Goal: Task Accomplishment & Management: Use online tool/utility

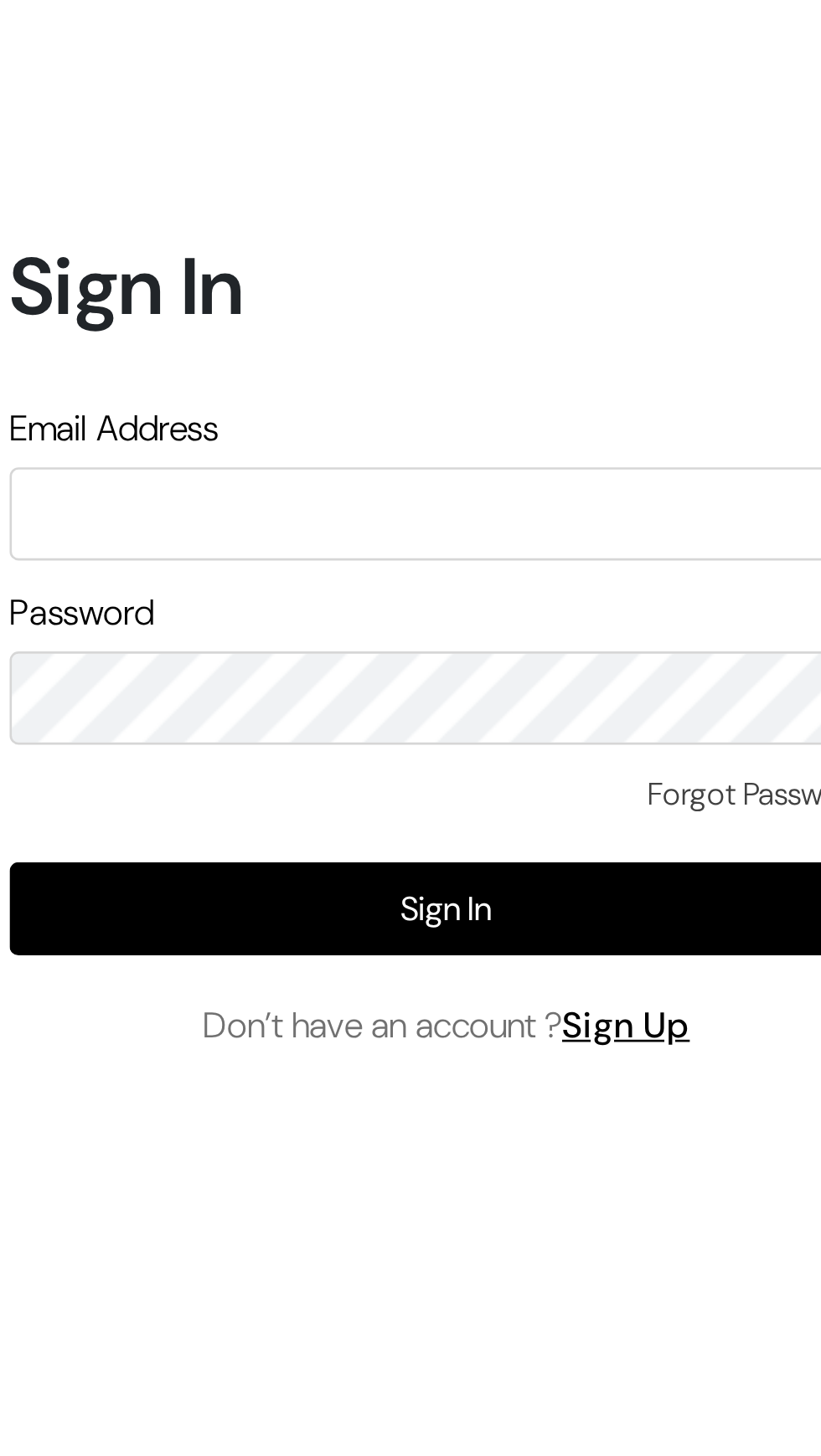
click at [152, 689] on input "text" at bounding box center [177, 672] width 329 height 36
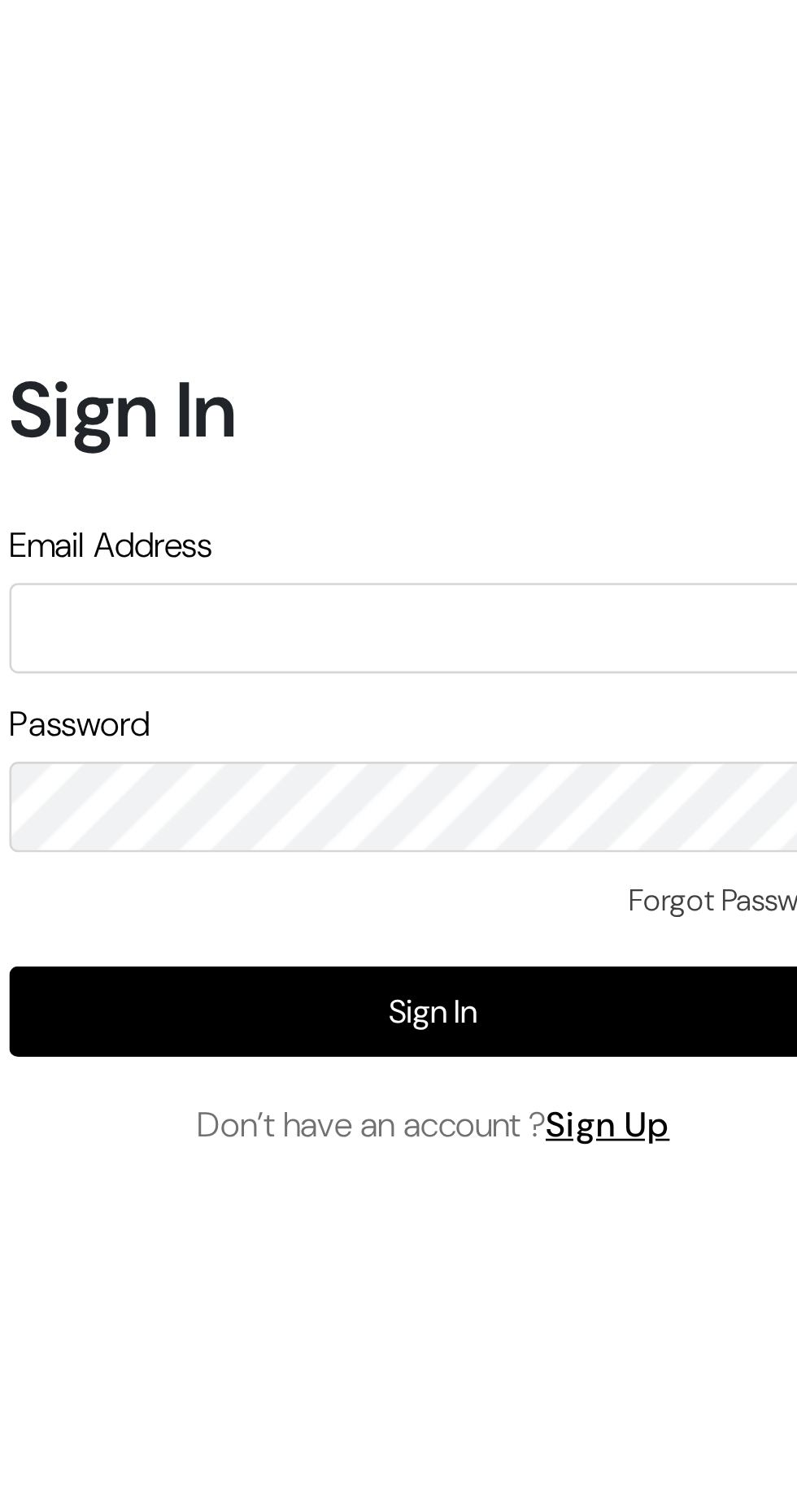
type input "themouldmarket@gmail.com"
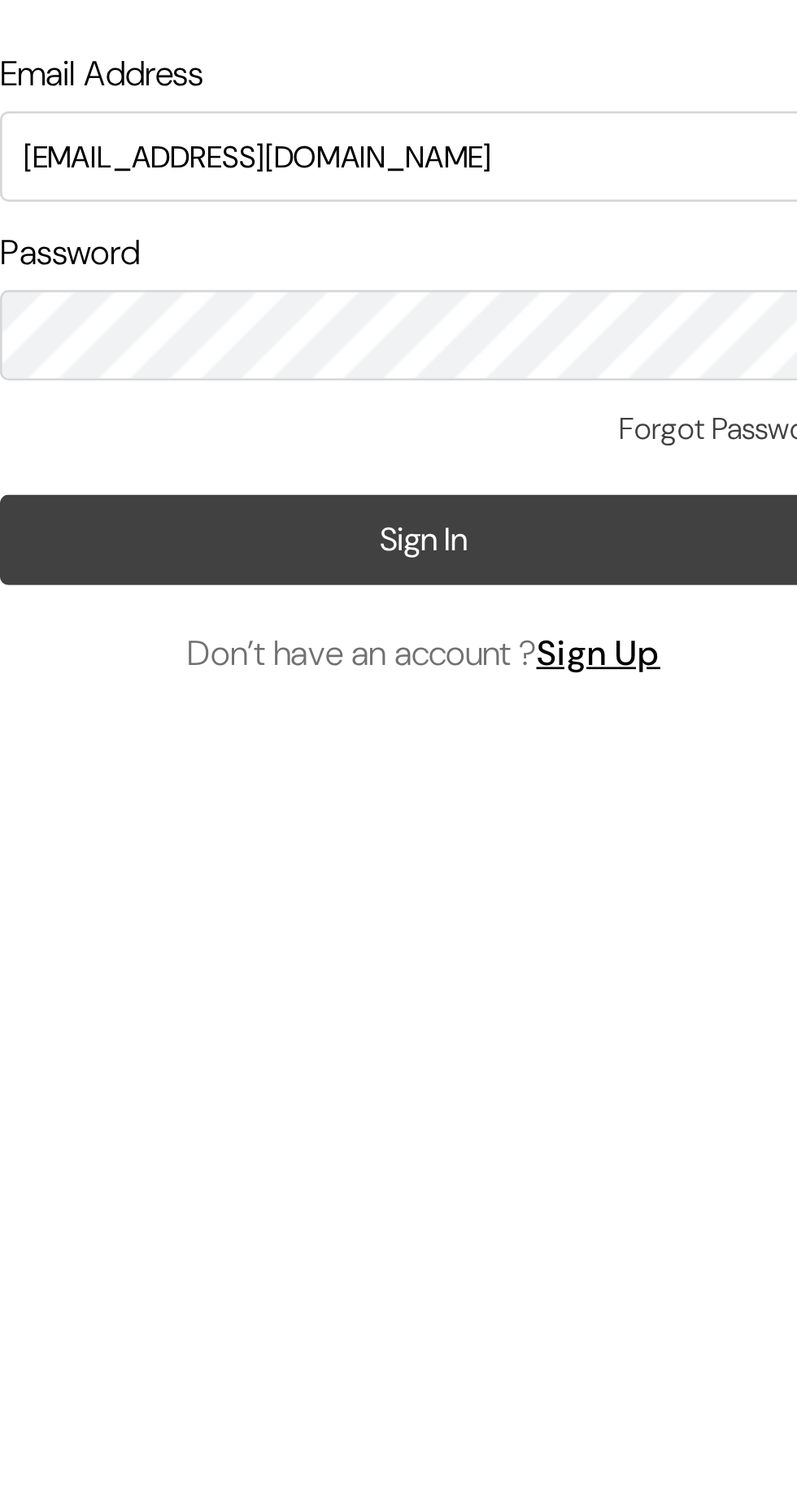
click at [63, 863] on button "Sign In" at bounding box center [172, 846] width 319 height 35
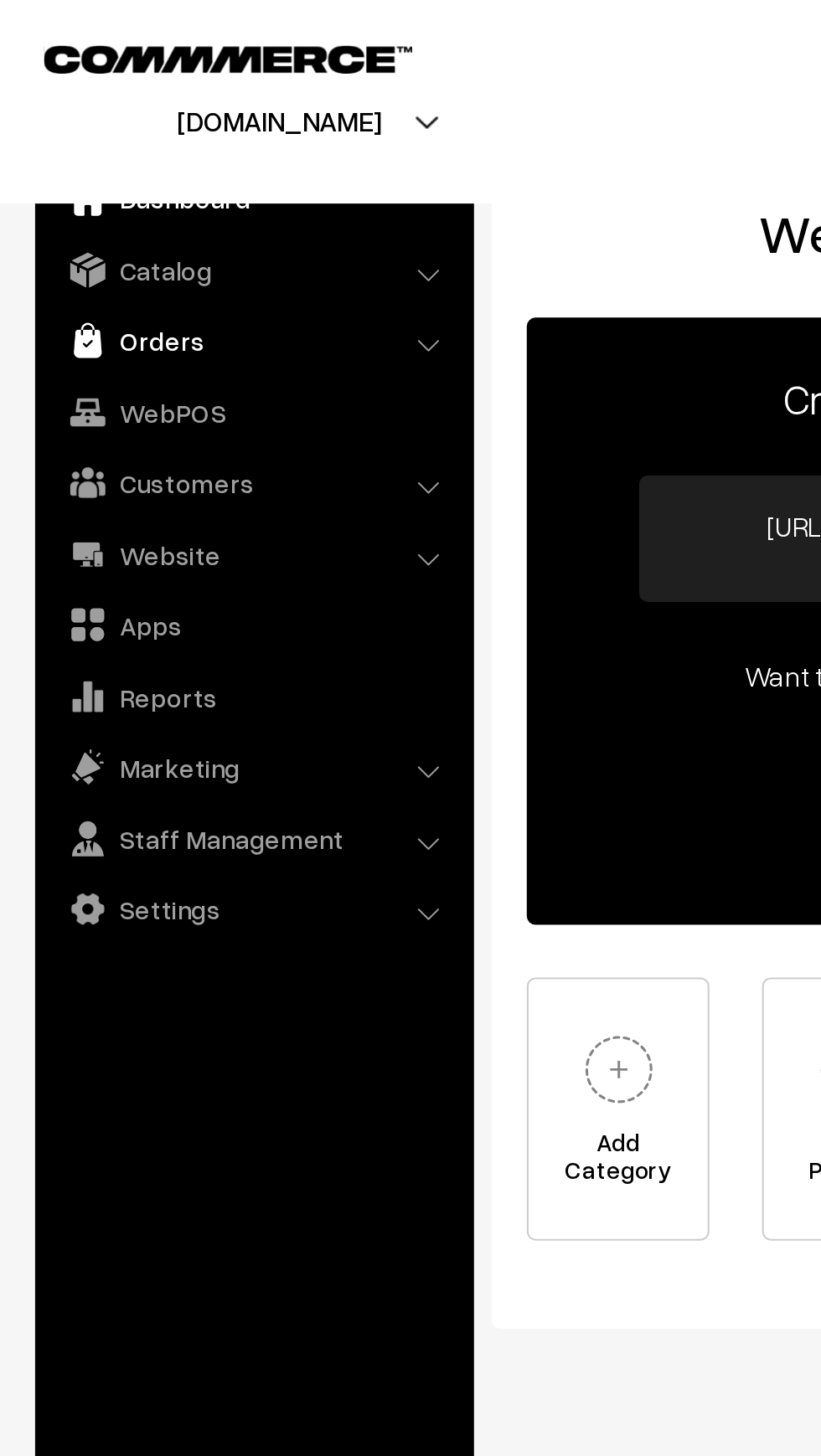
click at [59, 163] on link "Orders" at bounding box center [120, 162] width 199 height 30
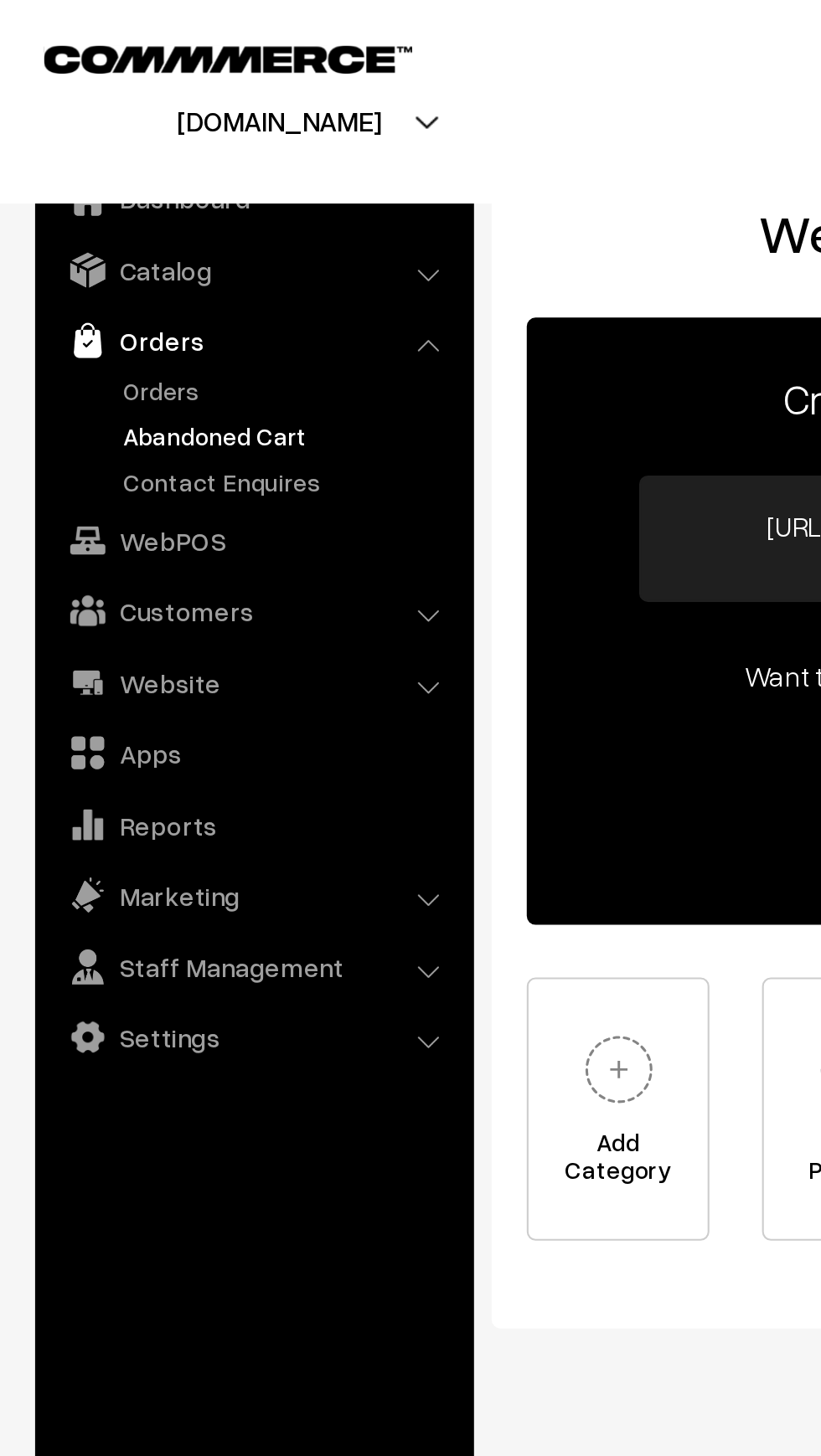
click at [71, 211] on link "Abandoned Cart" at bounding box center [137, 208] width 165 height 18
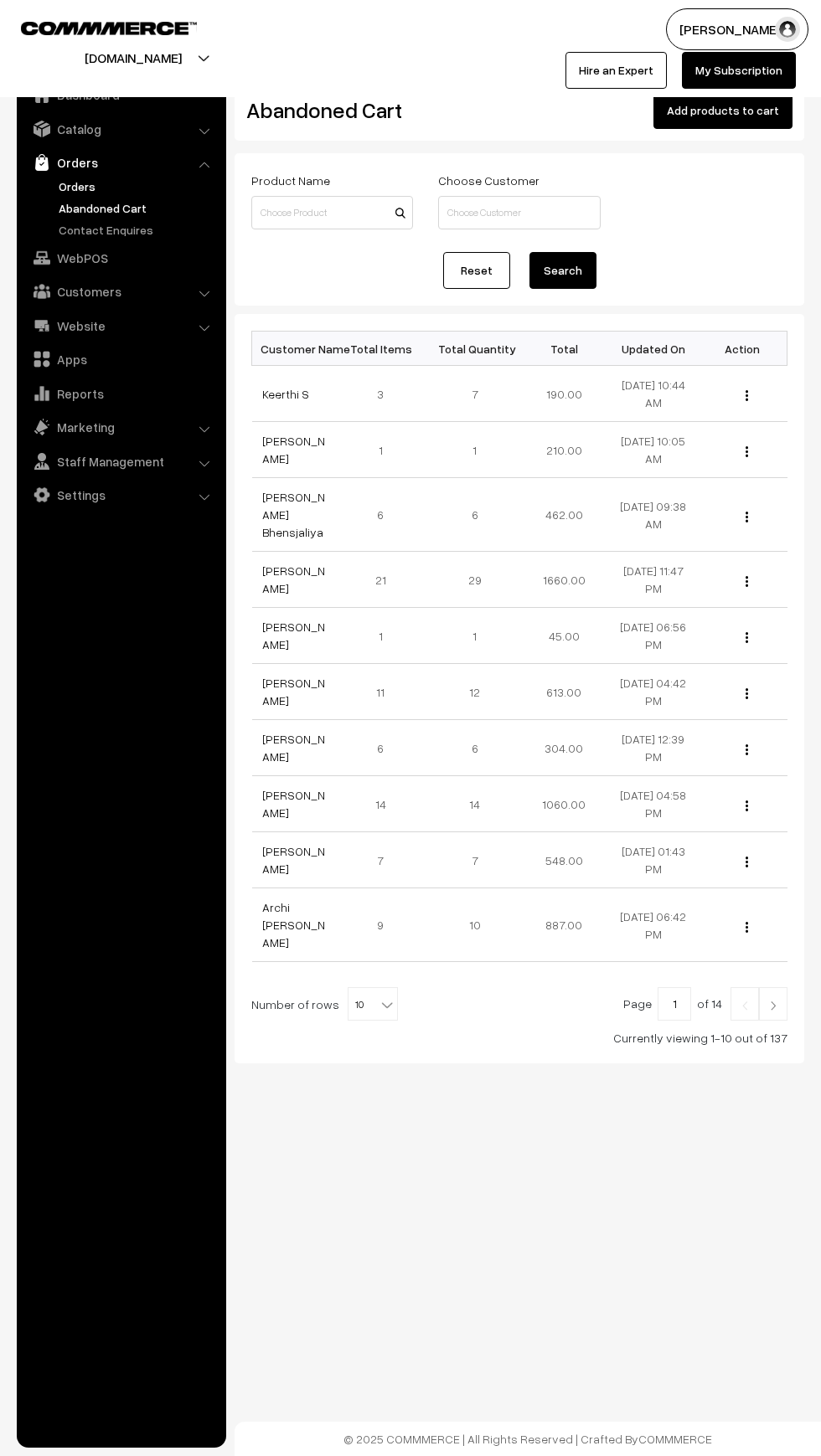
click at [77, 184] on link "Orders" at bounding box center [137, 186] width 165 height 18
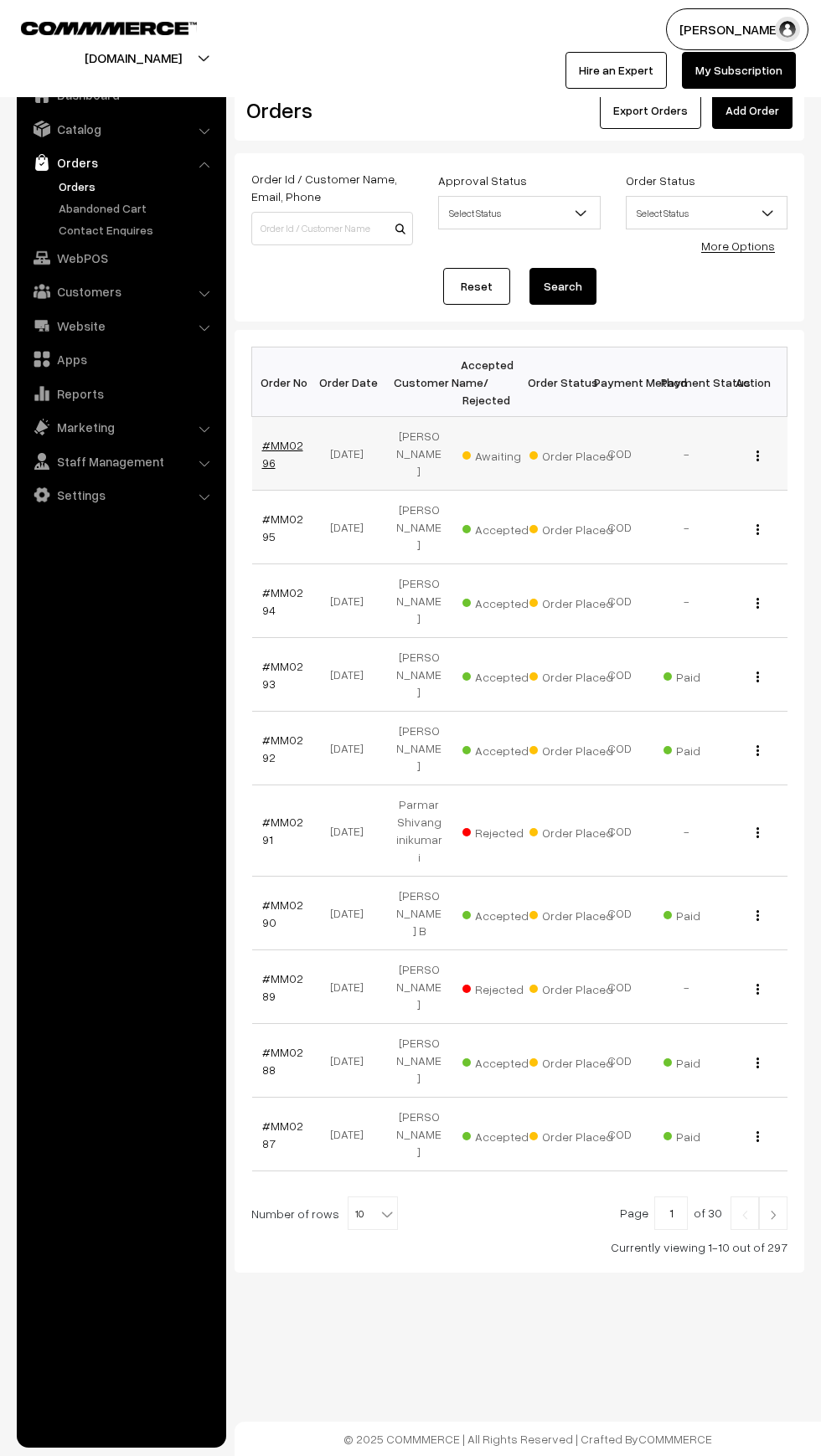
click at [264, 453] on link "#MM0296" at bounding box center [282, 453] width 41 height 32
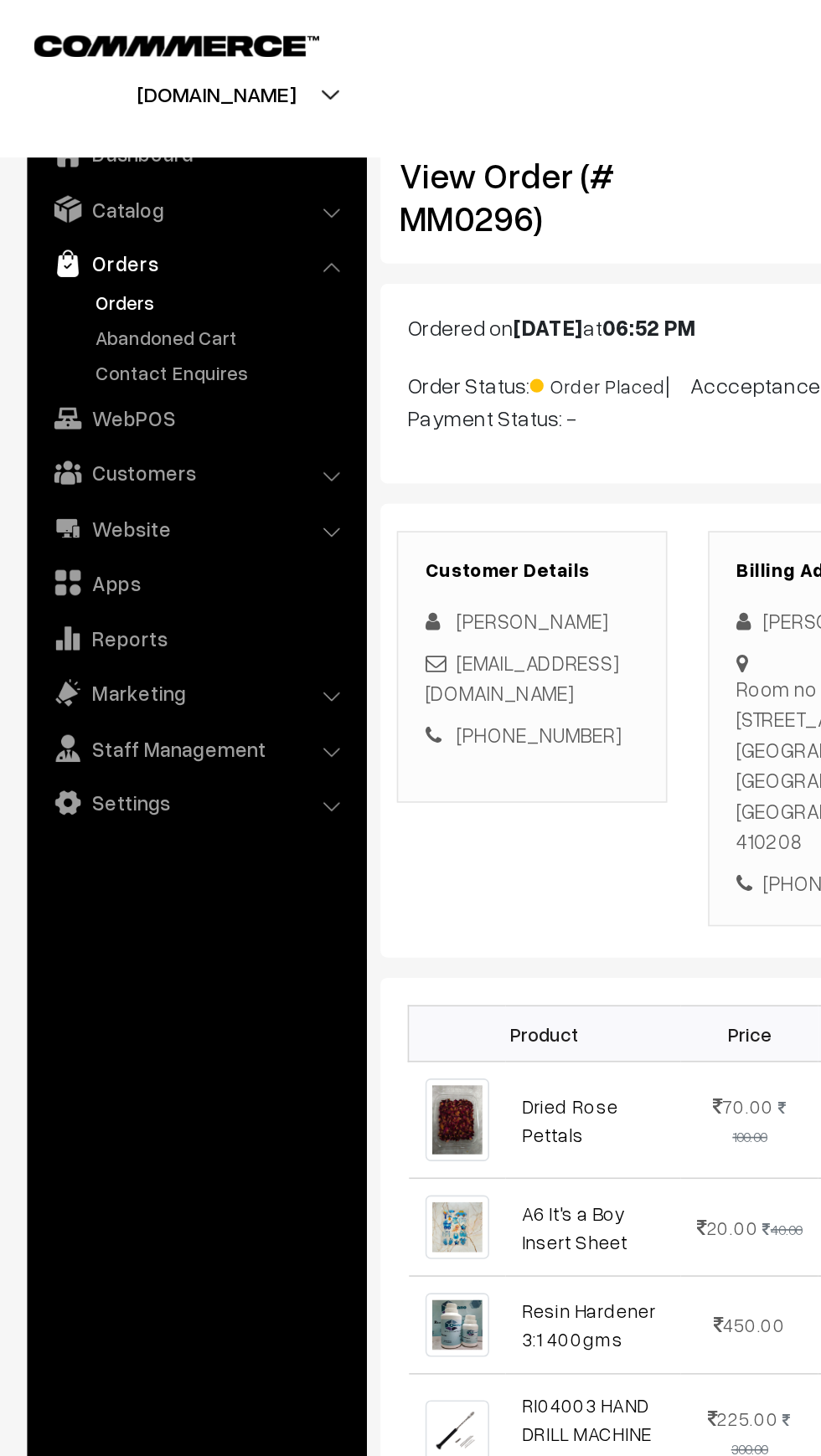
click at [55, 157] on link "Orders" at bounding box center [120, 162] width 199 height 30
click at [47, 130] on img at bounding box center [42, 129] width 17 height 17
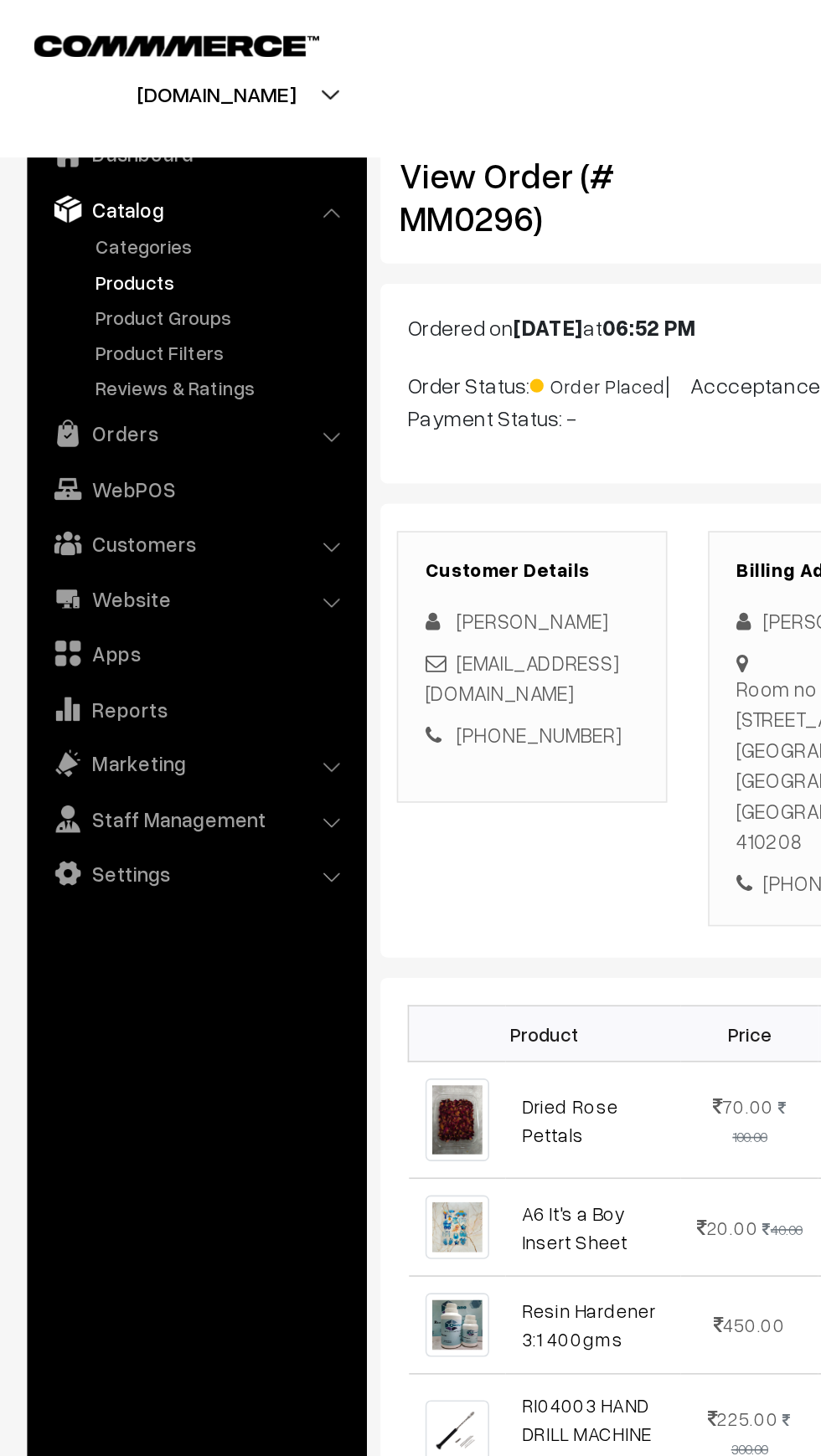
click at [57, 174] on link "Products" at bounding box center [137, 174] width 165 height 18
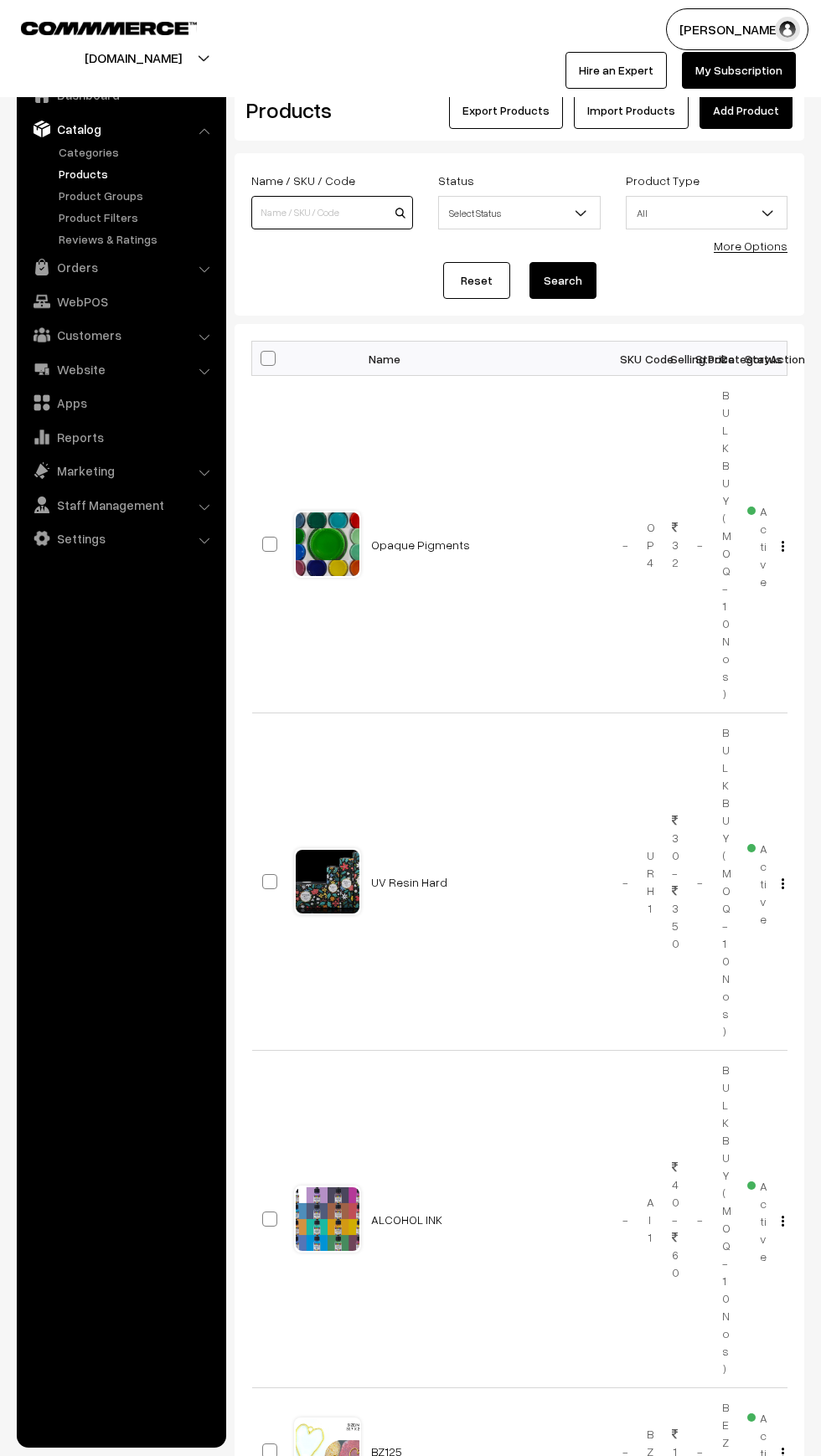
click at [274, 213] on input at bounding box center [332, 213] width 161 height 34
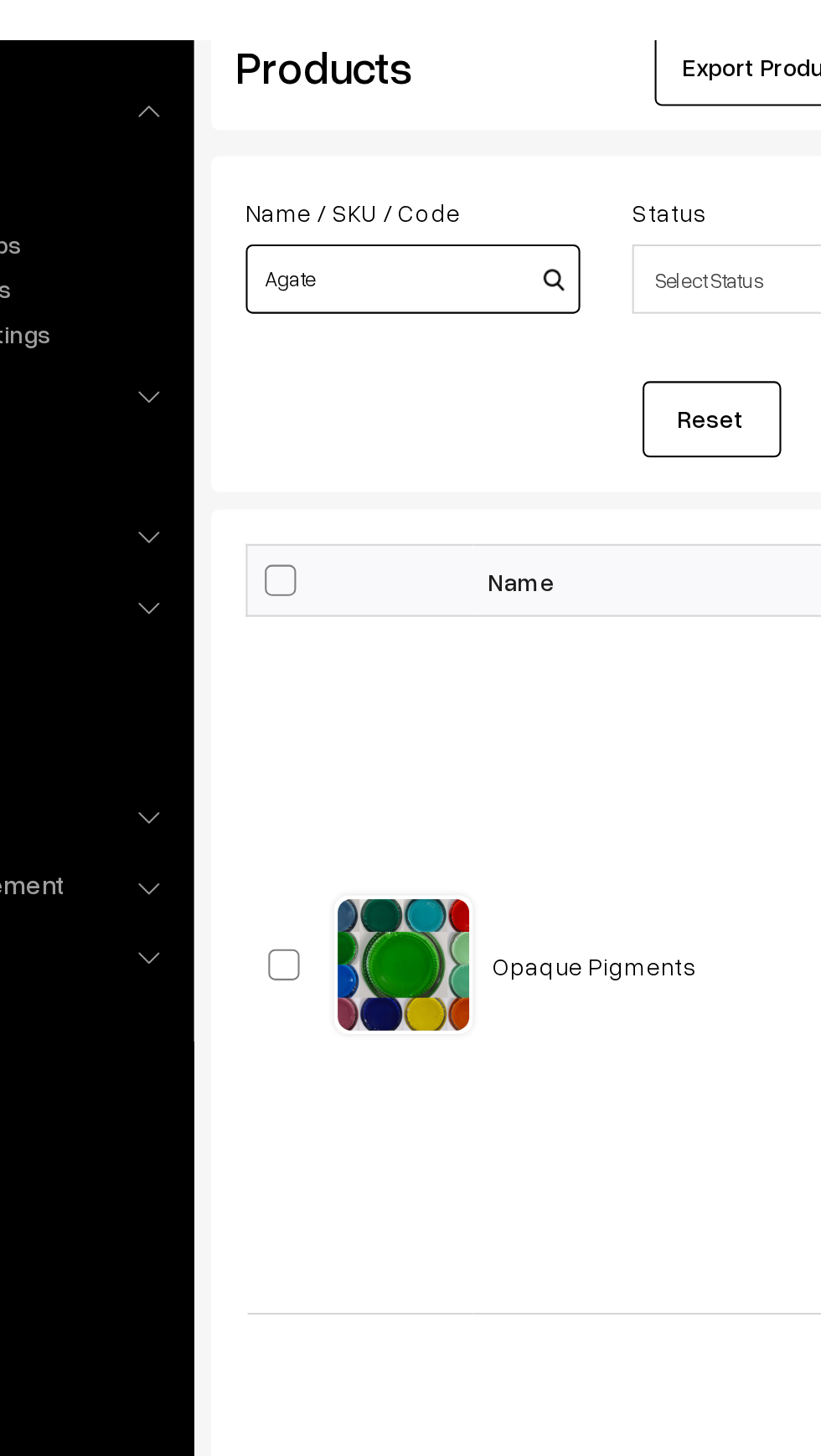
click at [406, 199] on input "Agate" at bounding box center [332, 213] width 161 height 34
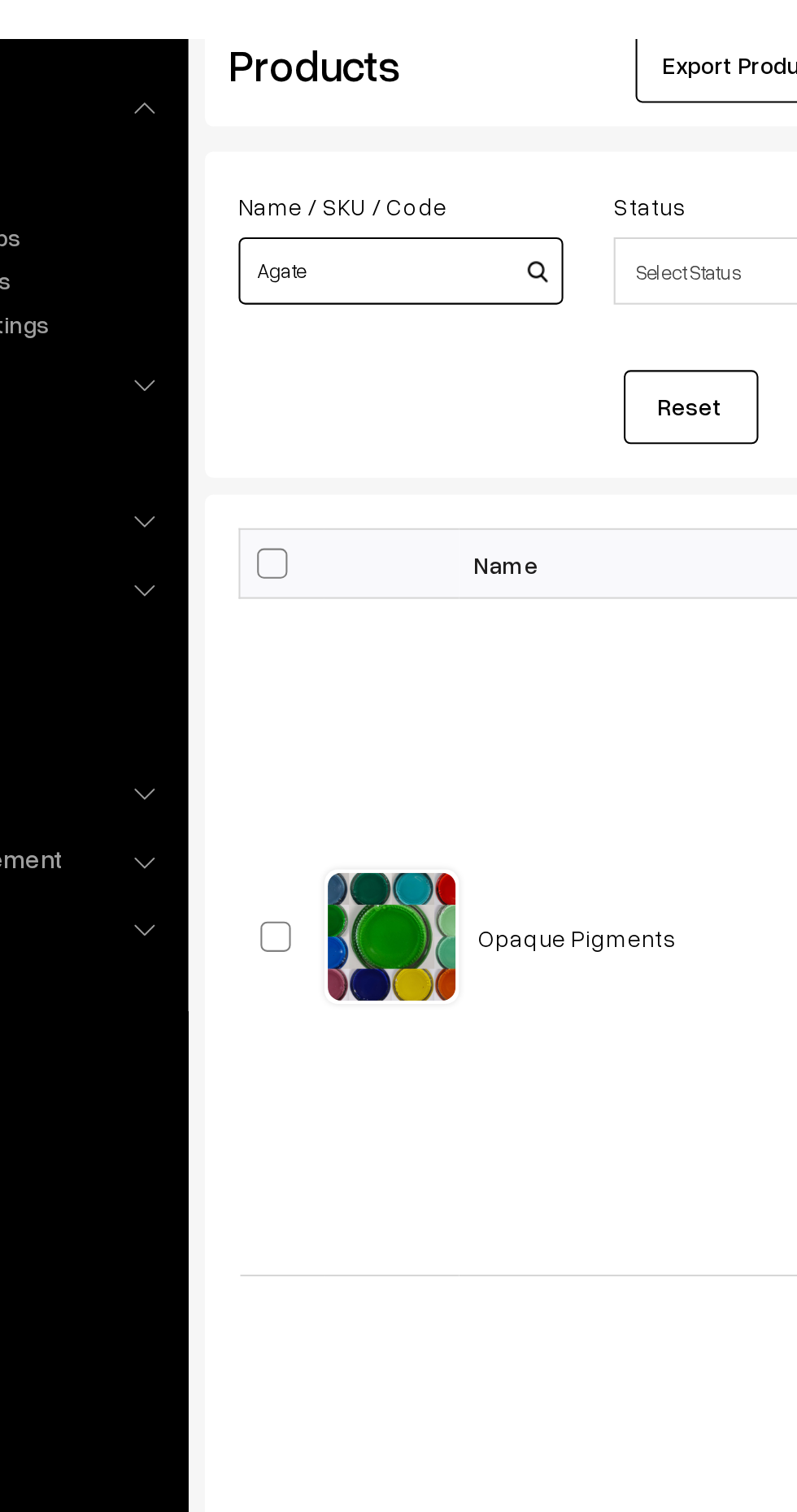
click at [383, 211] on input "Agate" at bounding box center [322, 207] width 157 height 33
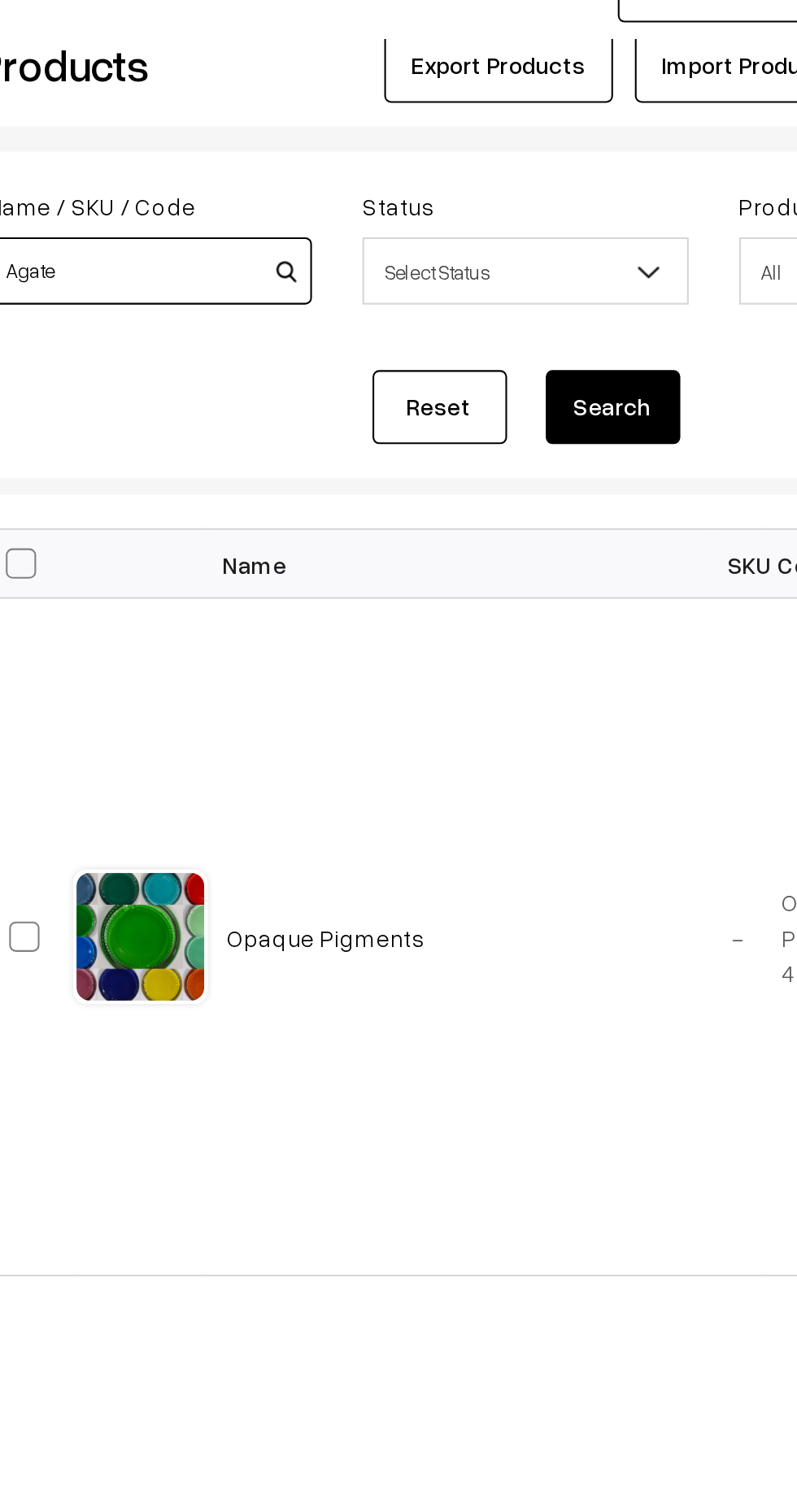
type input "Agate"
click at [564, 281] on button "Search" at bounding box center [547, 272] width 65 height 36
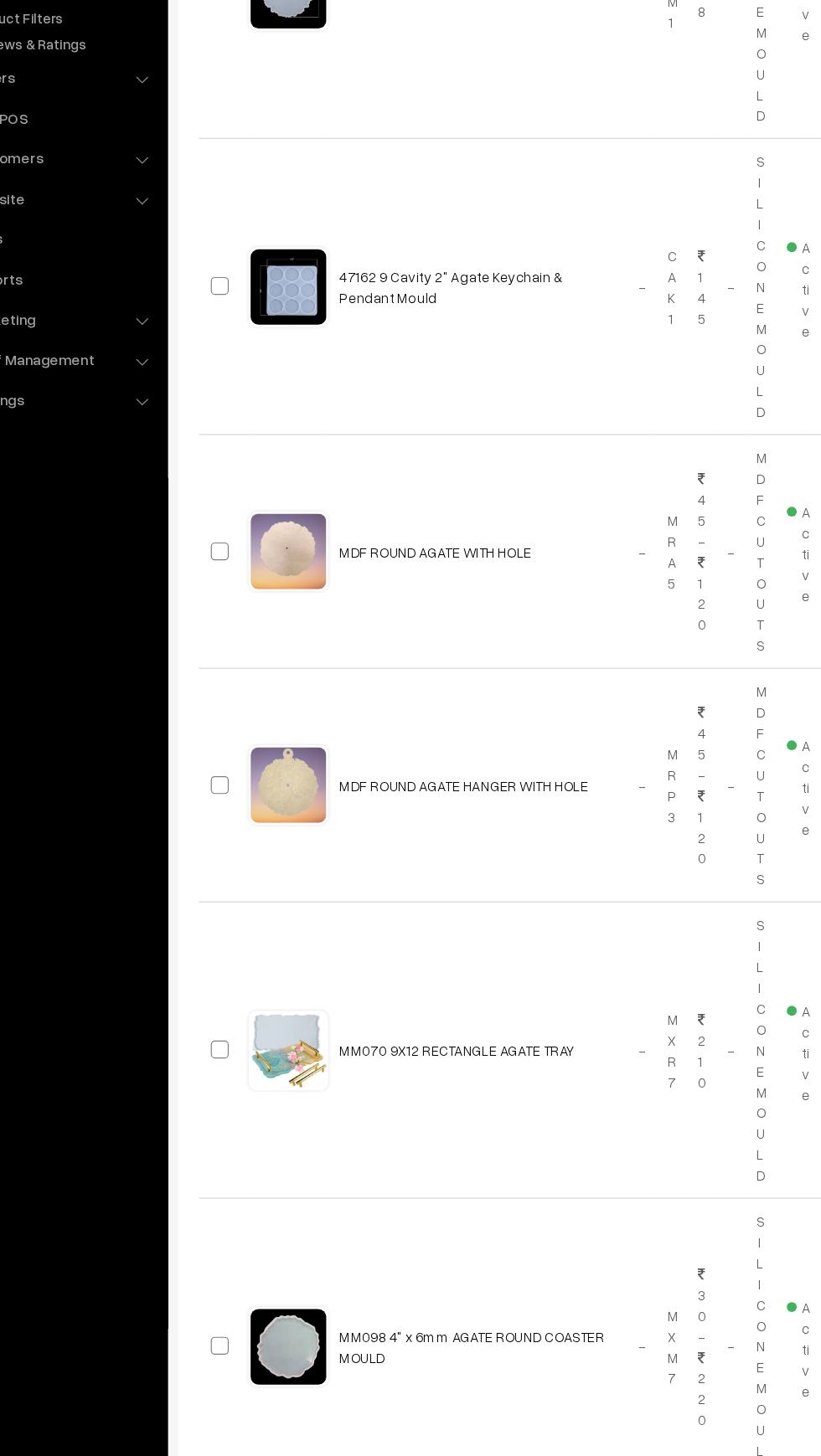
scroll to position [1199, 0]
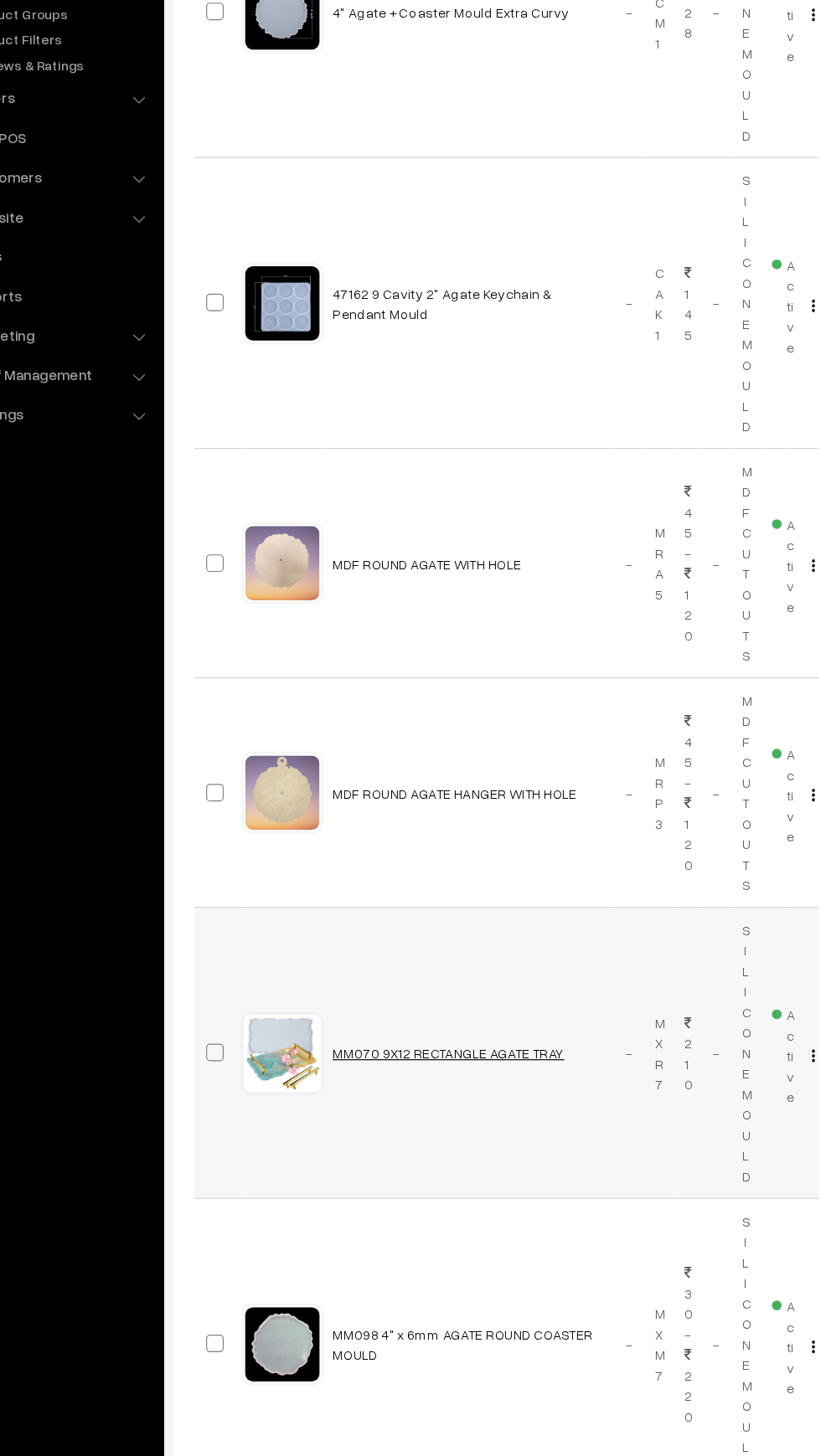
click at [496, 1086] on link "MM070 9X12 RECTANGLE AGATE TRAY" at bounding box center [470, 1086] width 198 height 14
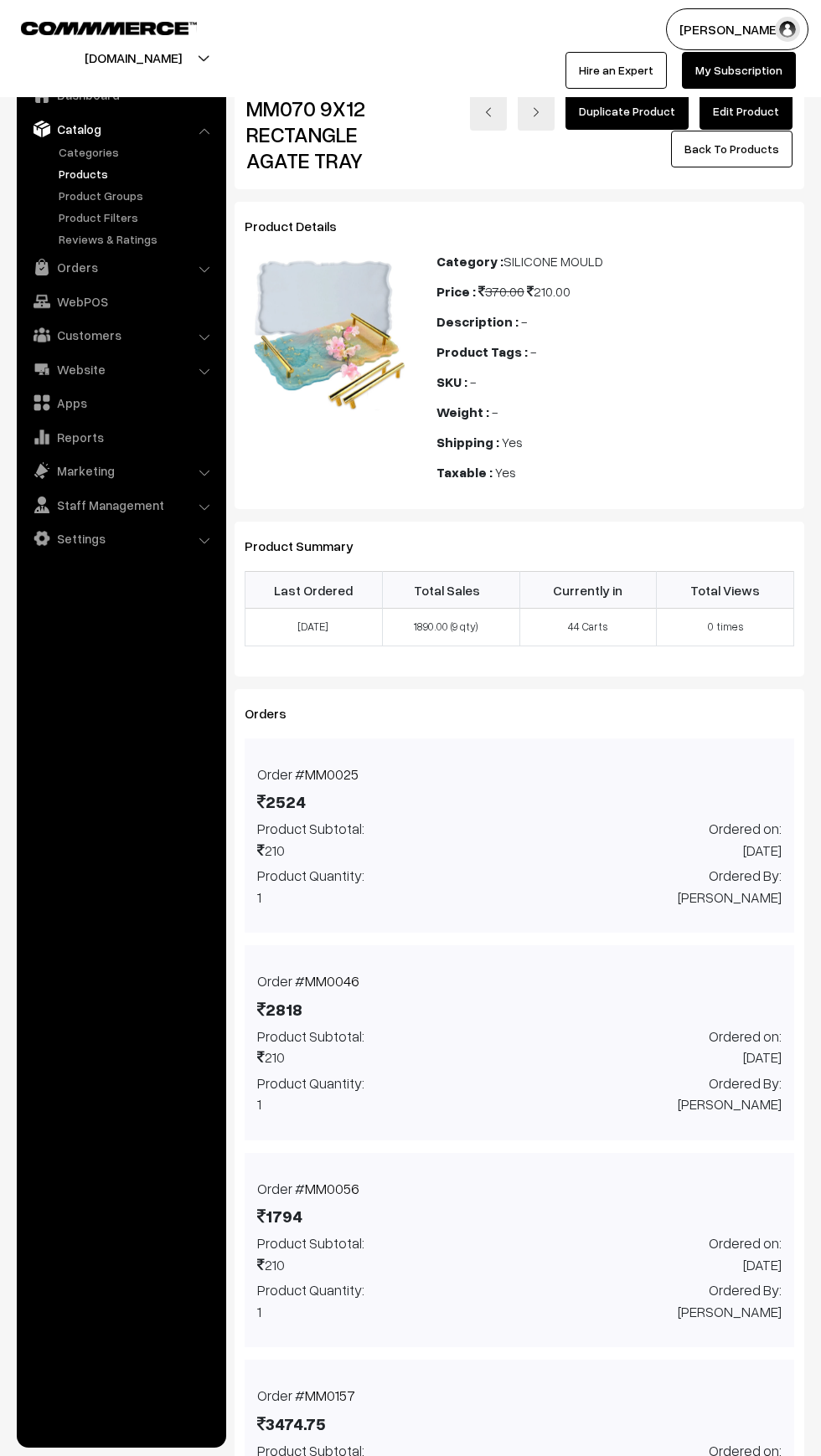
click at [621, 126] on link "Duplicate Product" at bounding box center [627, 111] width 123 height 37
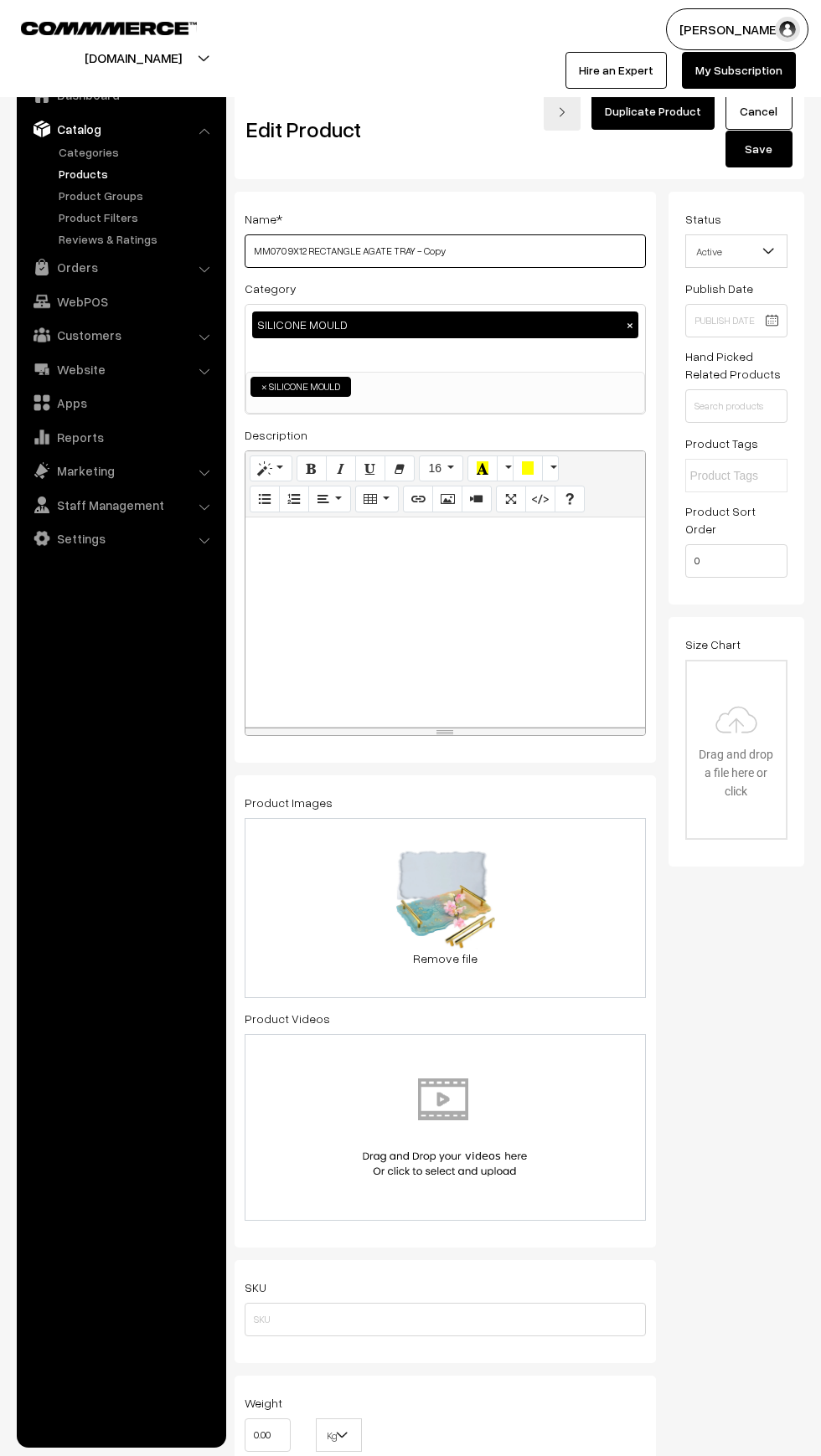
click at [488, 250] on input "MM070 9X12 RECTANGLE AGATE TRAY - Copy" at bounding box center [445, 251] width 401 height 34
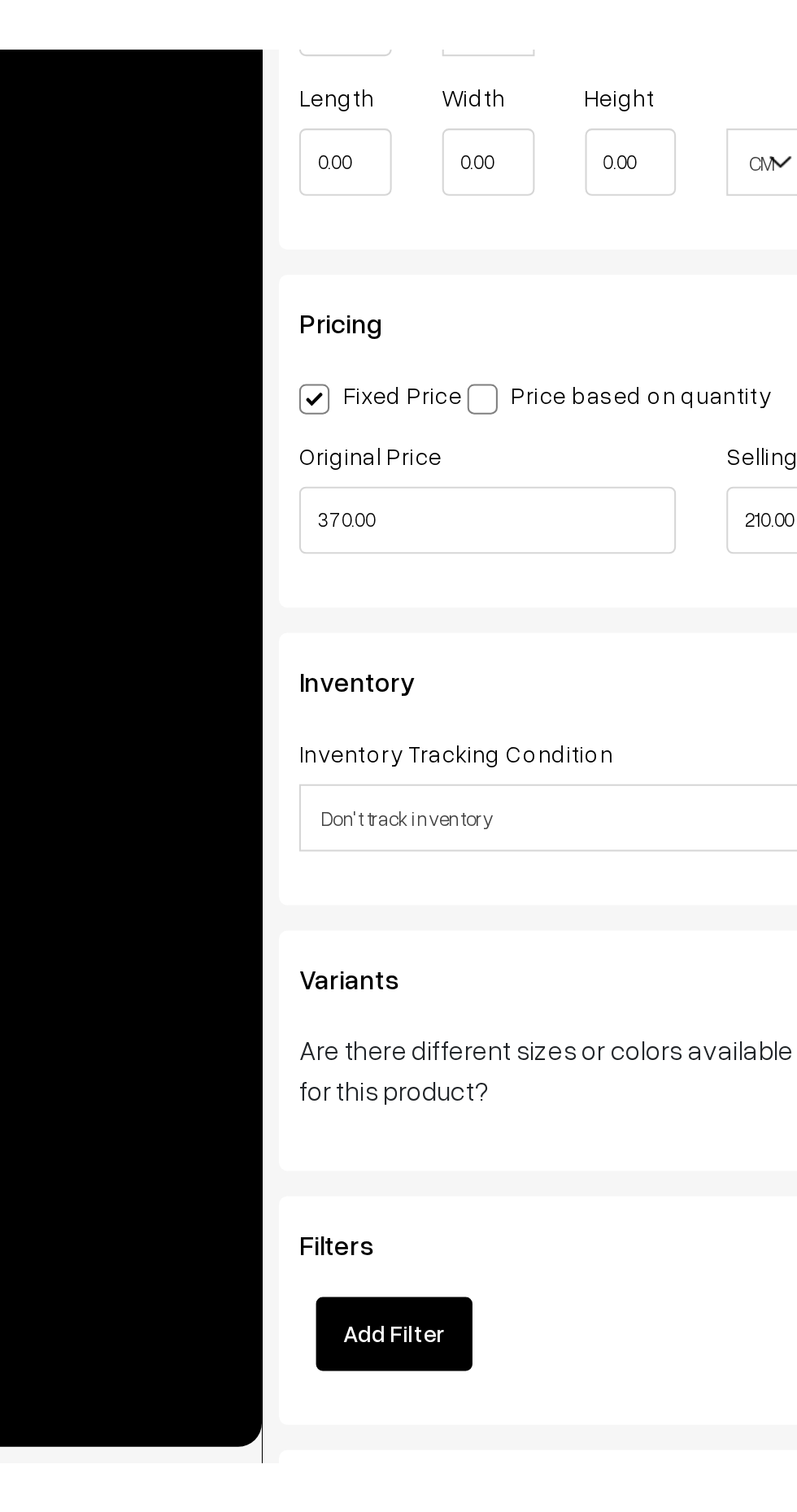
scroll to position [0, 12]
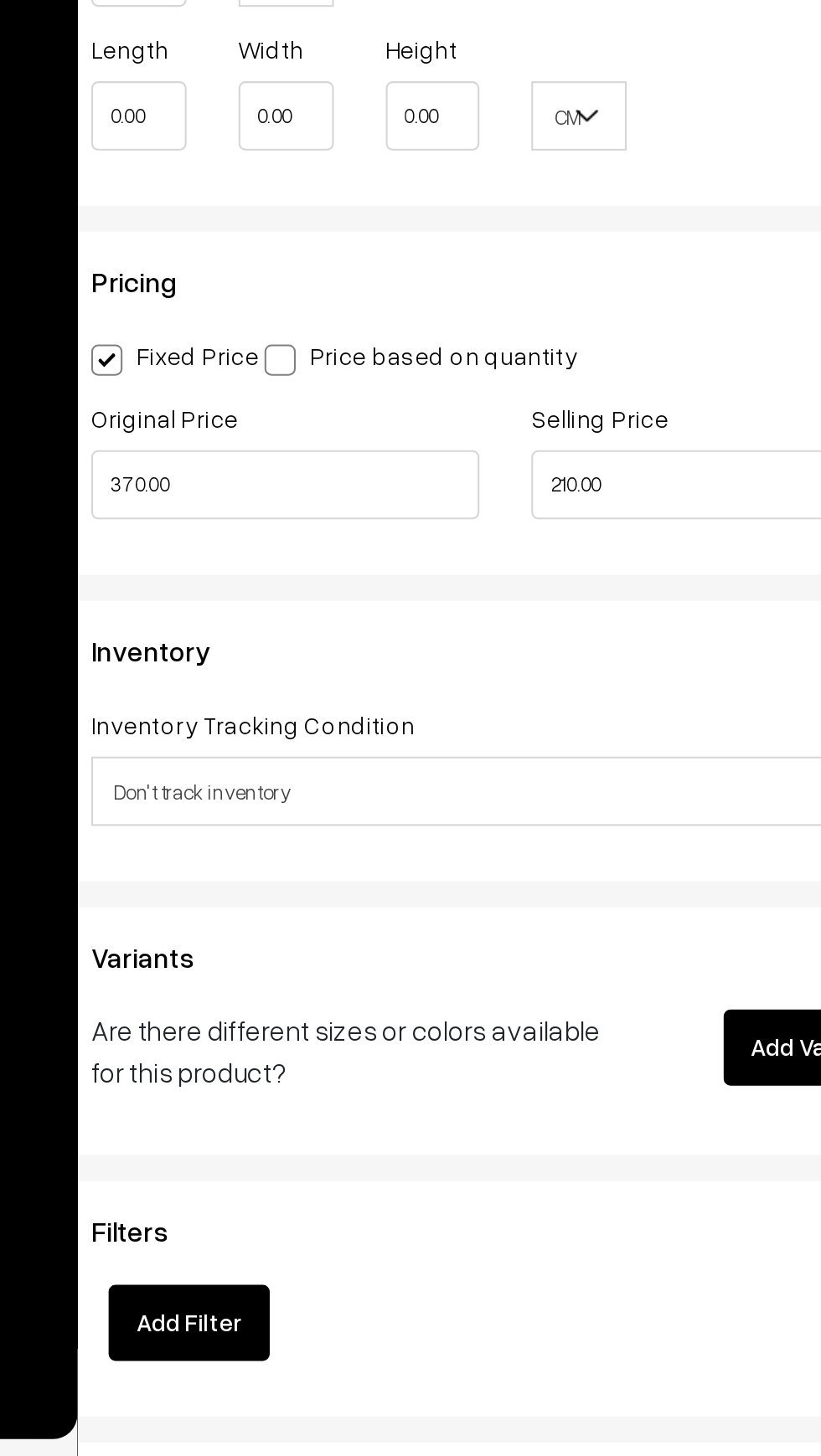
type input "MM070 9X12 RECTANGLE AGATE TRAY - SPL OFFER"
click at [503, 991] on input "210.00" at bounding box center [539, 987] width 187 height 34
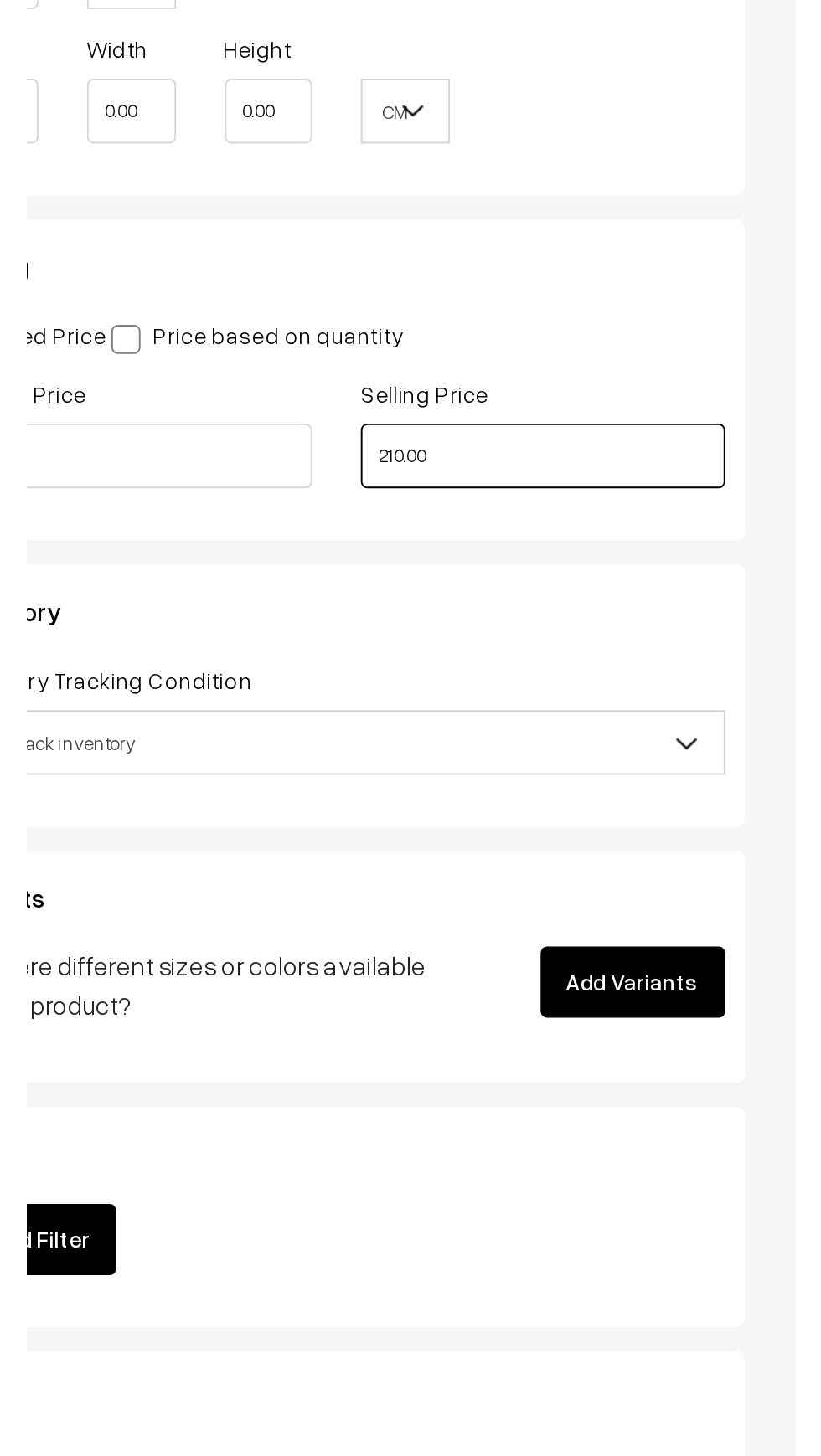
scroll to position [697, 0]
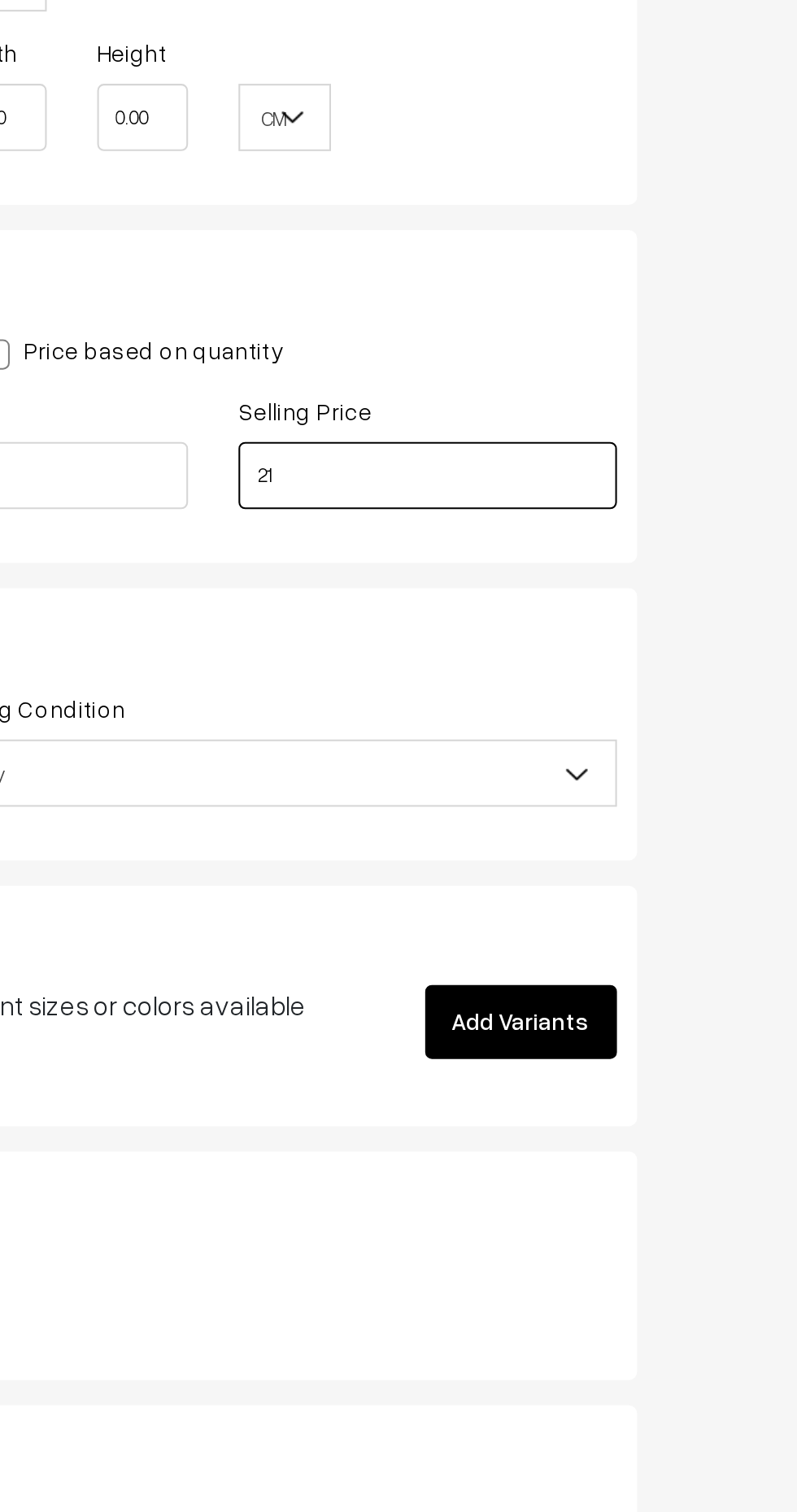
type input "2"
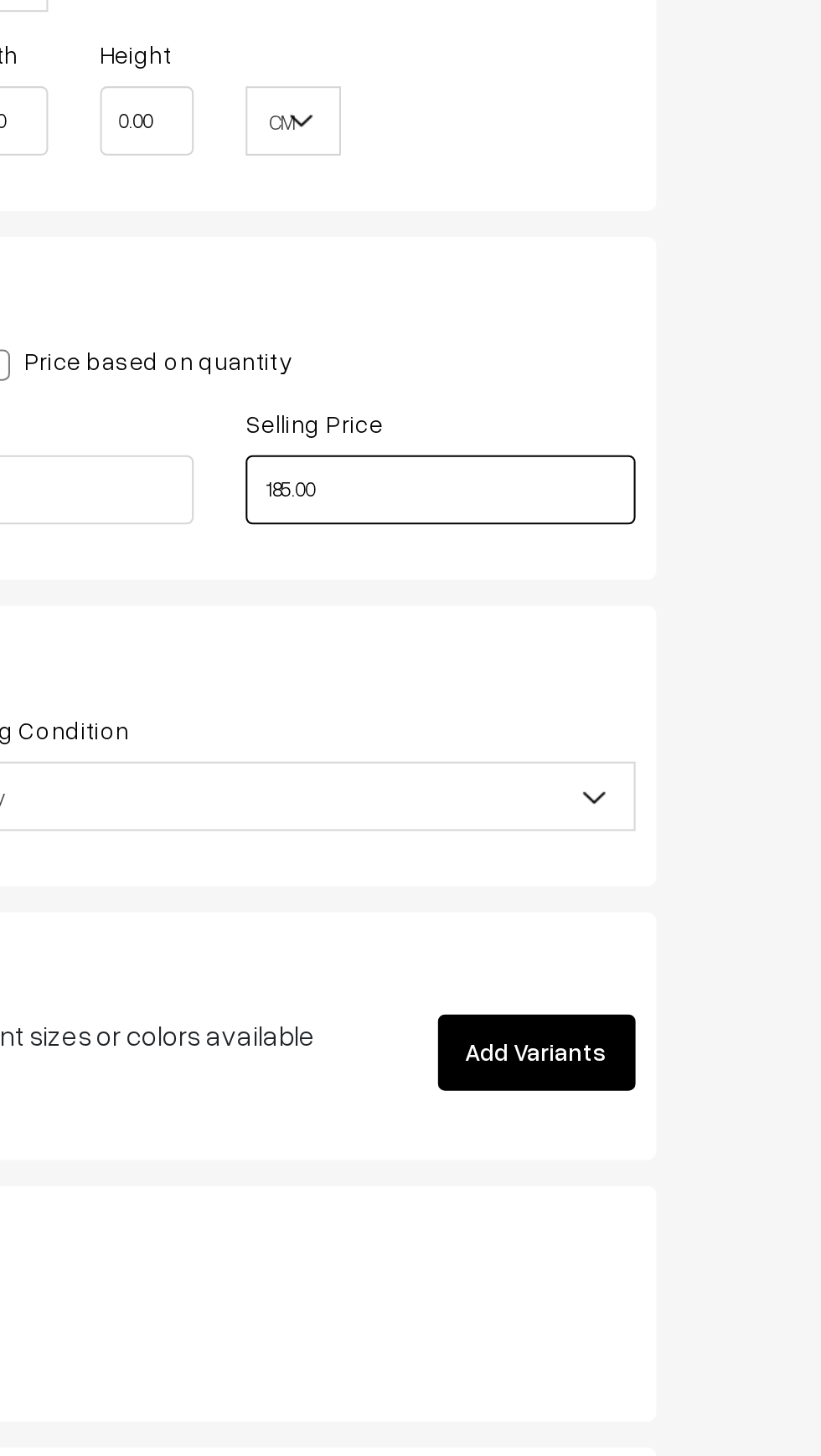
click at [464, 987] on input "185.00" at bounding box center [539, 987] width 187 height 34
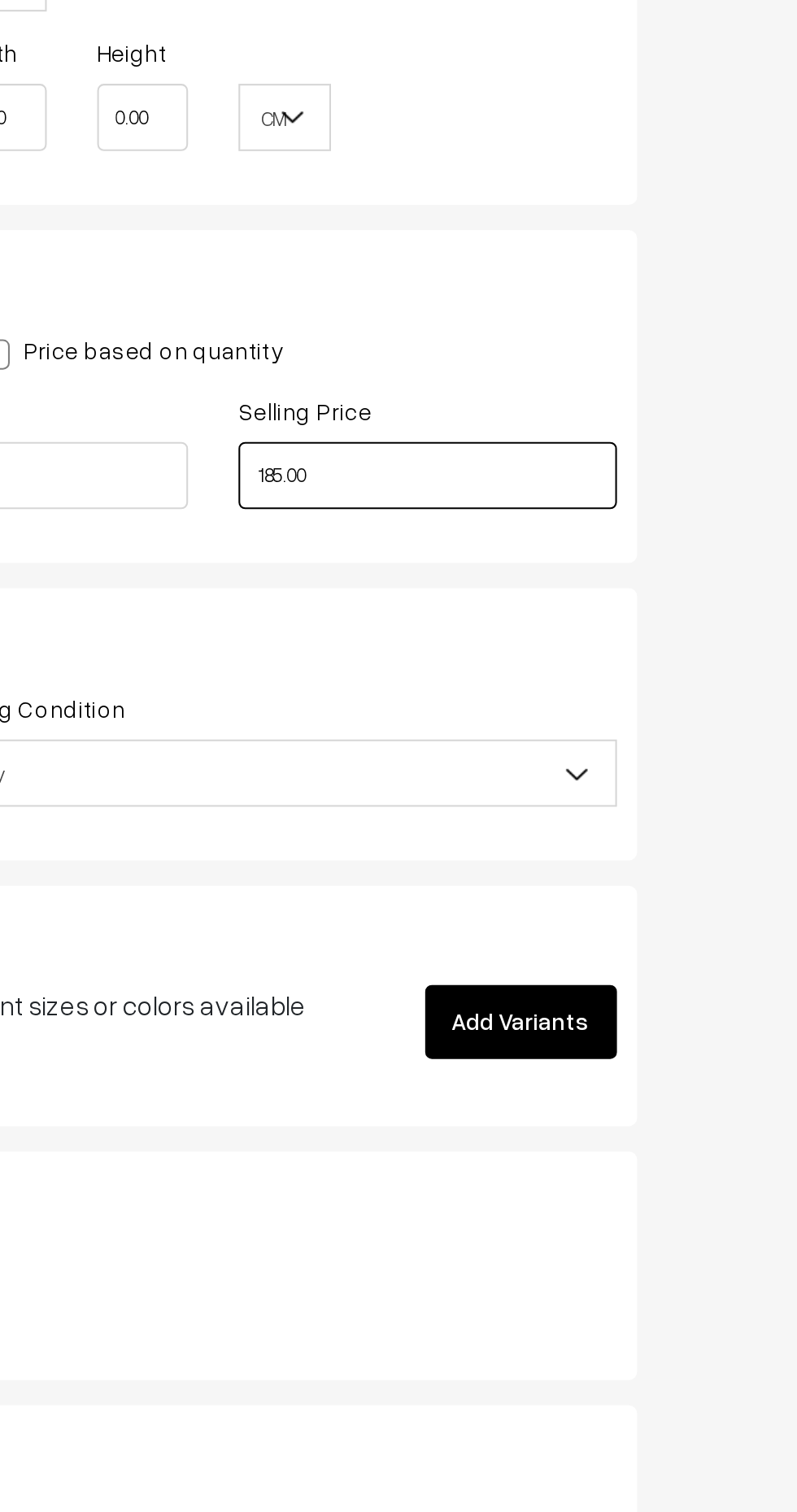
click at [454, 958] on input "185.00" at bounding box center [523, 958] width 182 height 33
type input "185.00"
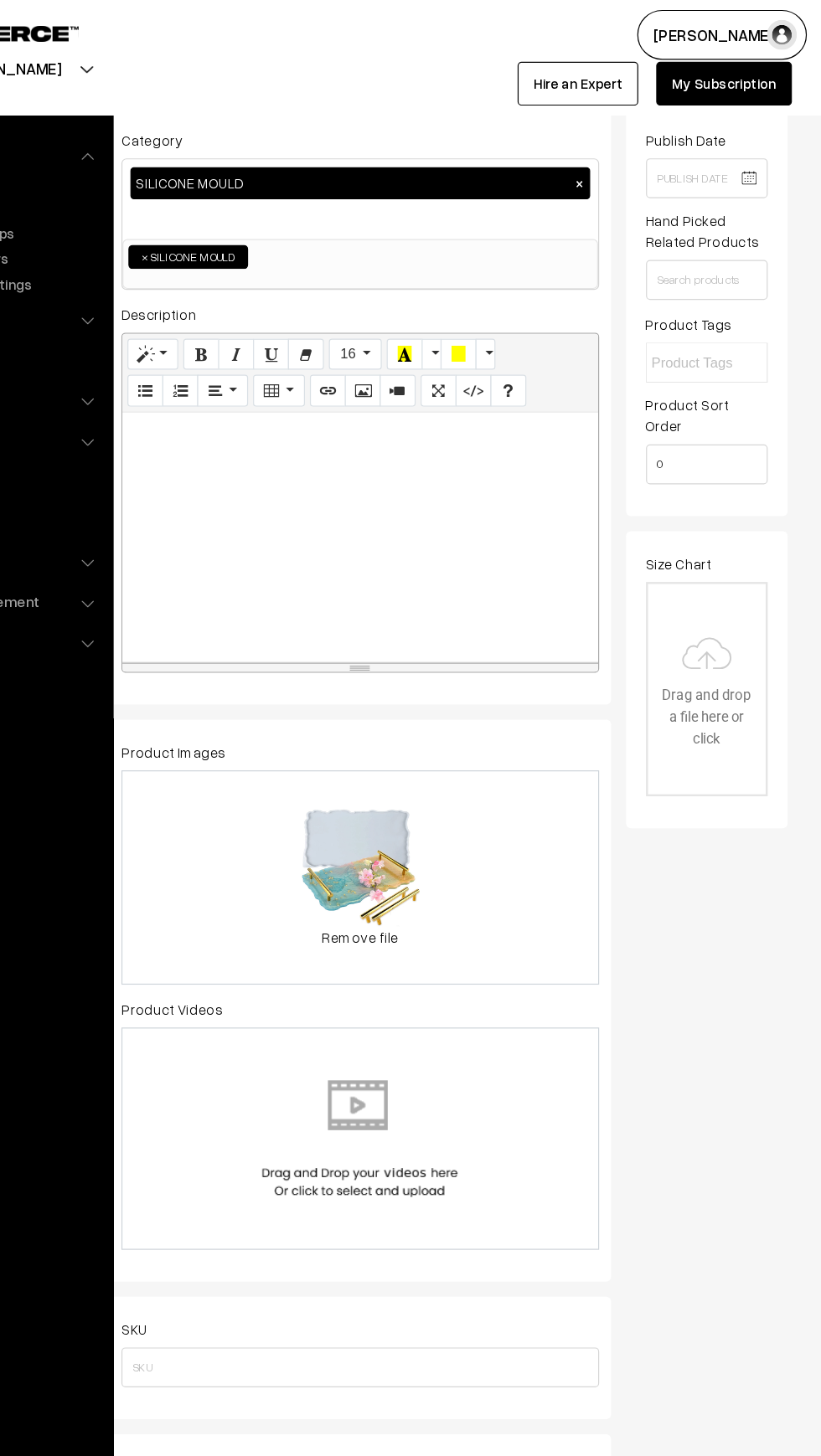
scroll to position [0, 0]
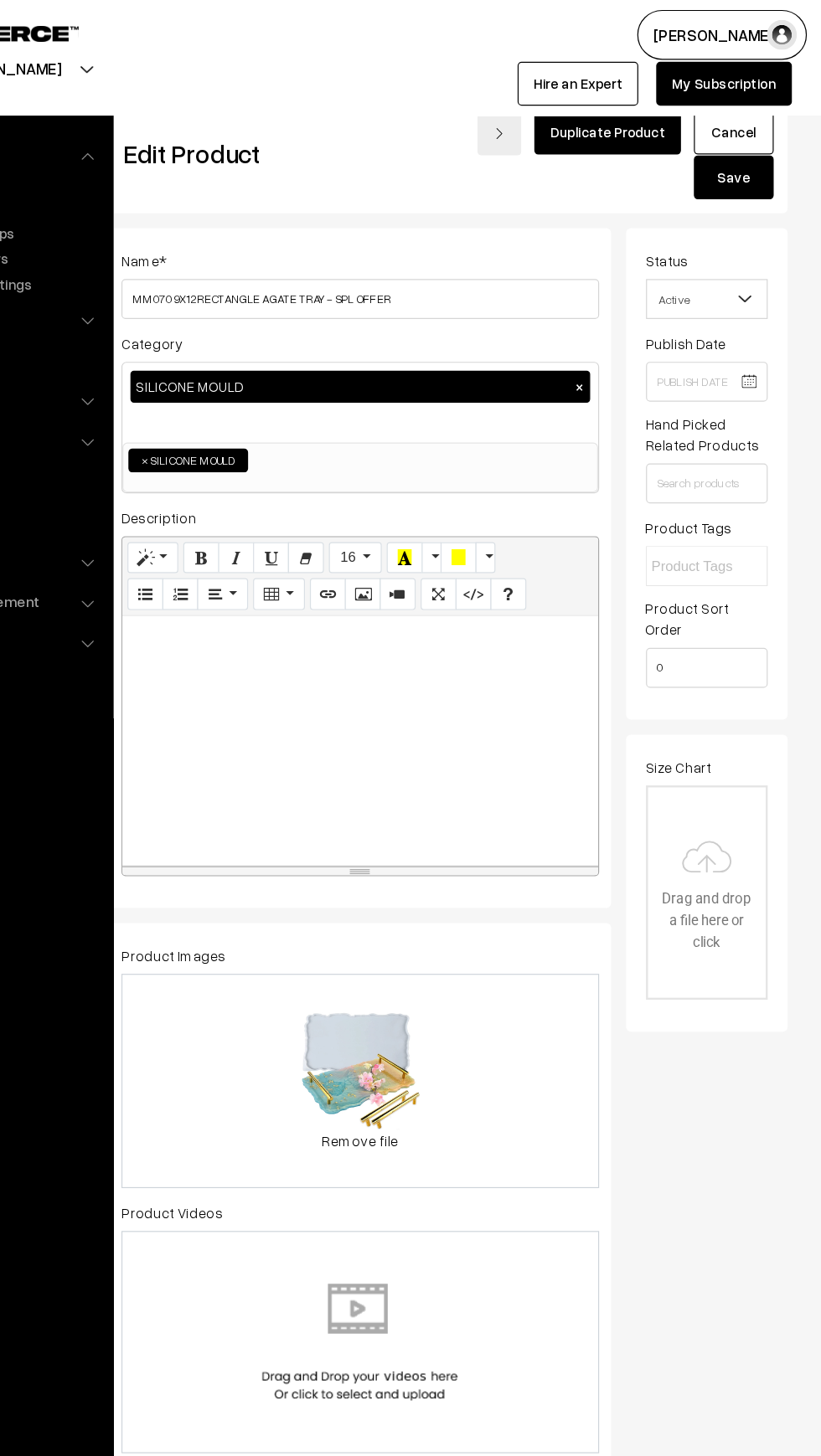
click at [747, 323] on body "Thank you for showing interest. Our team will call you shortly. Close mouldmark…" at bounding box center [410, 1451] width 821 height 2903
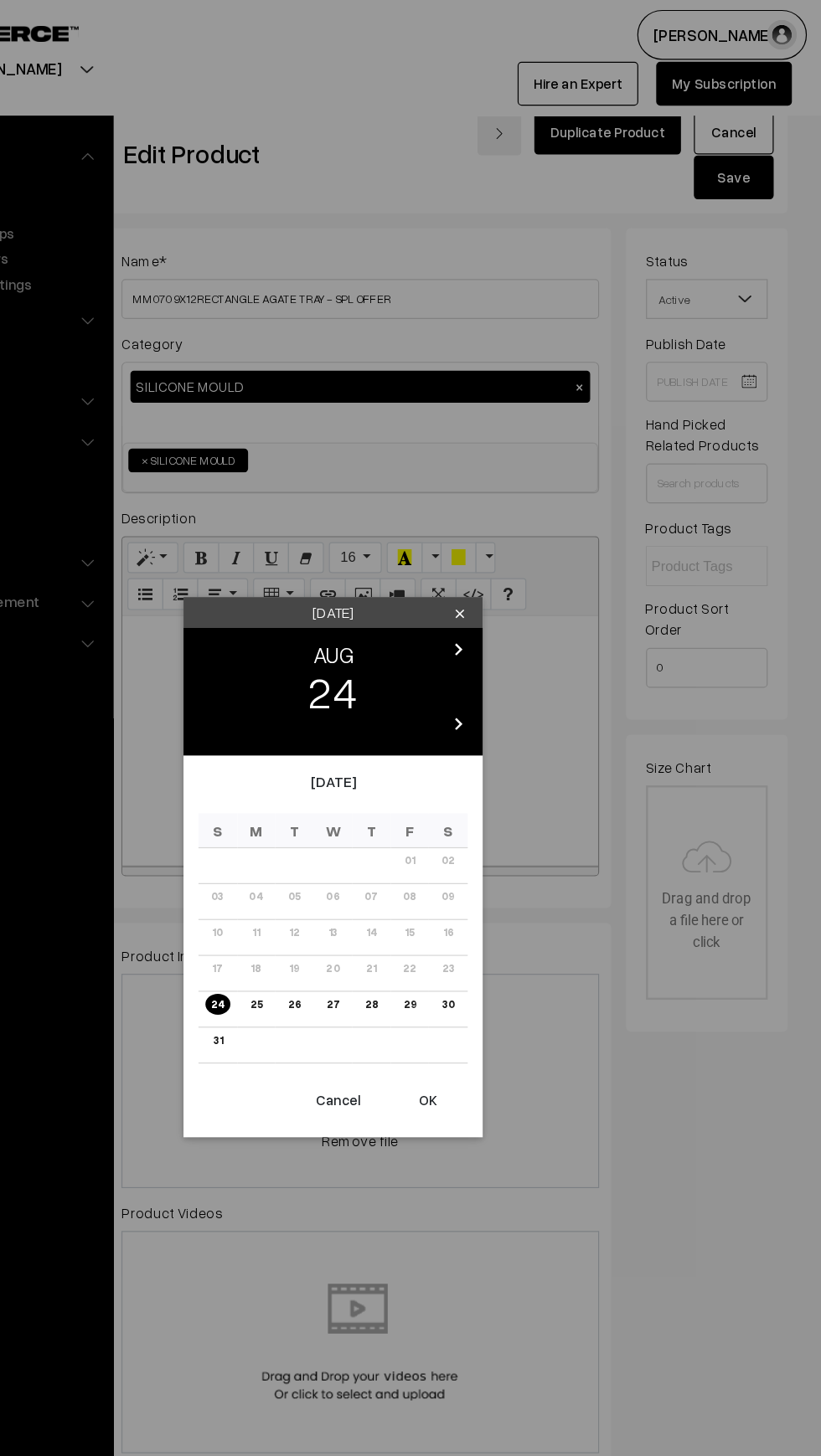
click at [490, 923] on button "OK" at bounding box center [490, 923] width 67 height 37
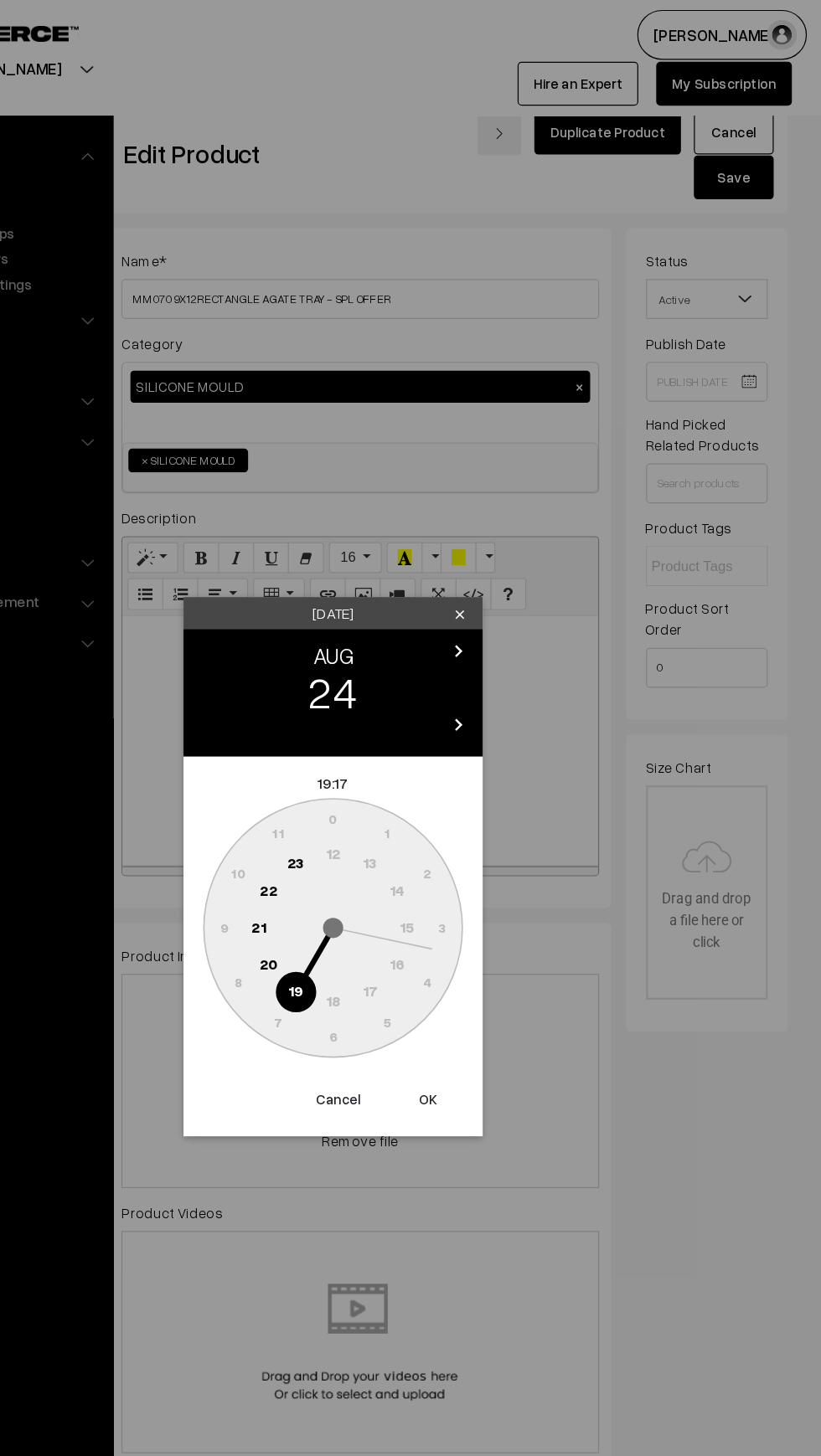
click at [496, 923] on button "OK" at bounding box center [490, 922] width 67 height 37
click at [490, 925] on button "OK" at bounding box center [490, 922] width 67 height 37
type input "24-08-2025 19:17"
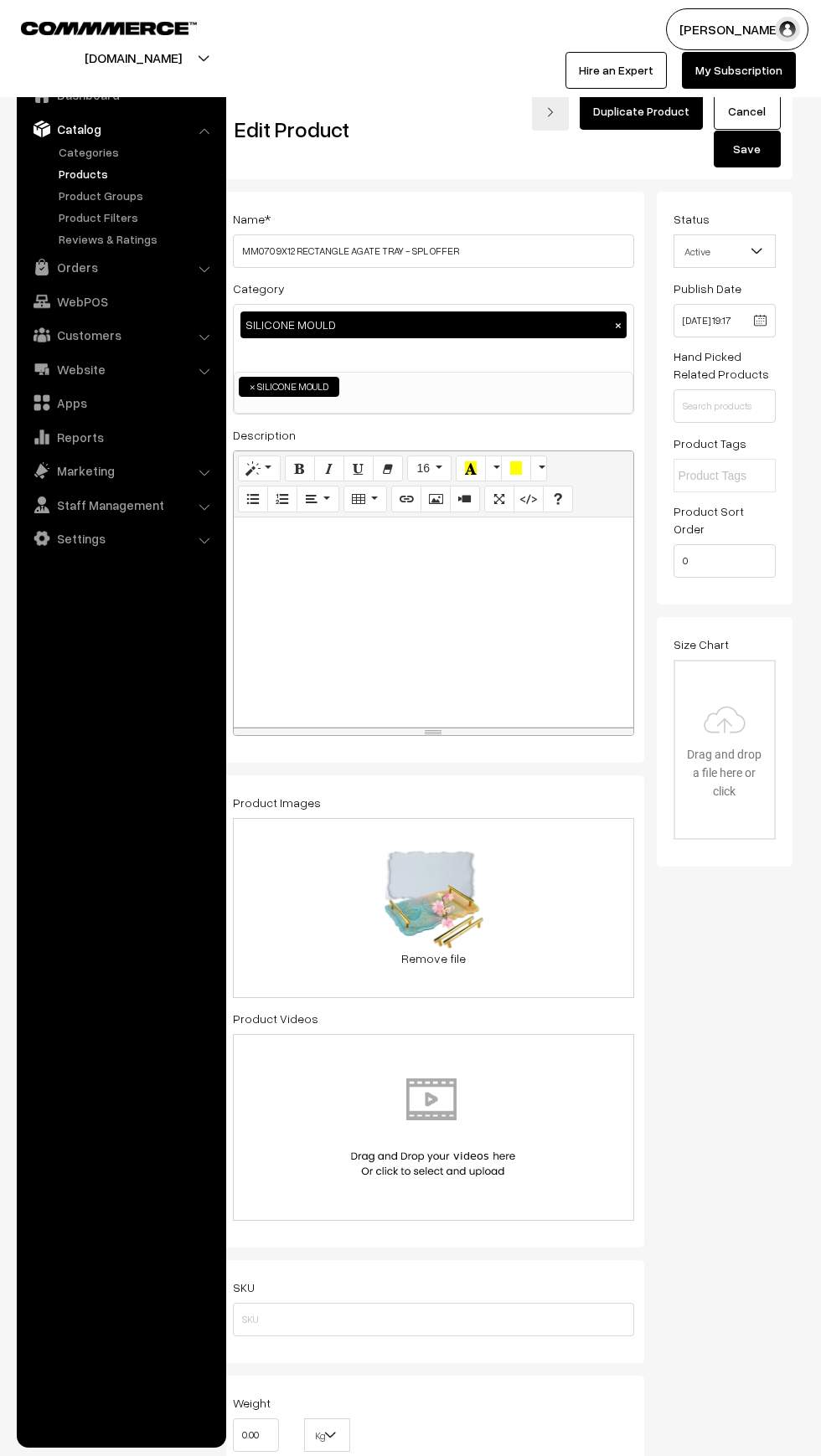
click at [746, 149] on button "Save" at bounding box center [748, 148] width 67 height 37
